Goal: Transaction & Acquisition: Book appointment/travel/reservation

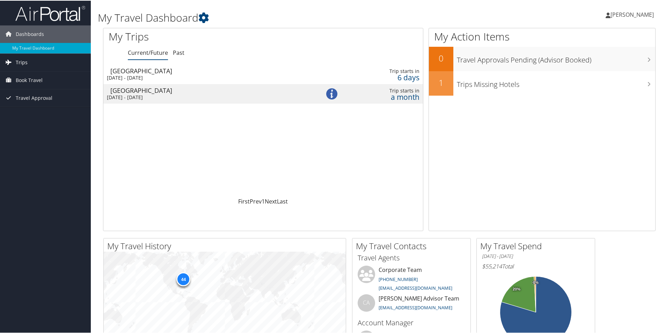
click at [27, 60] on link "Trips" at bounding box center [45, 61] width 91 height 17
click at [31, 107] on span "Book Travel" at bounding box center [29, 110] width 27 height 17
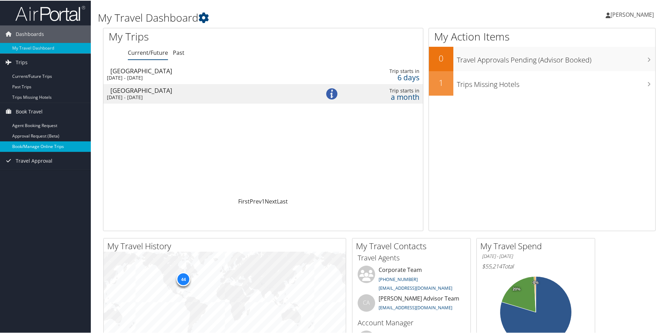
click at [33, 147] on link "Book/Manage Online Trips" at bounding box center [45, 146] width 91 height 10
